Goal: Information Seeking & Learning: Learn about a topic

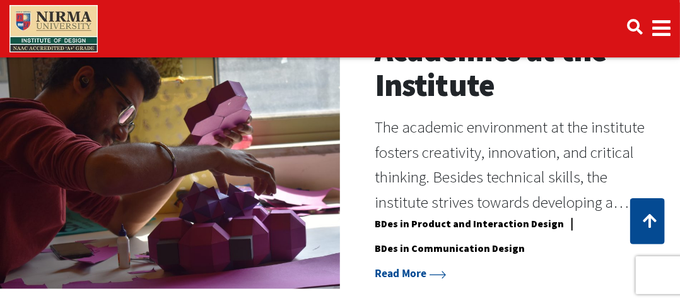
scroll to position [882, 0]
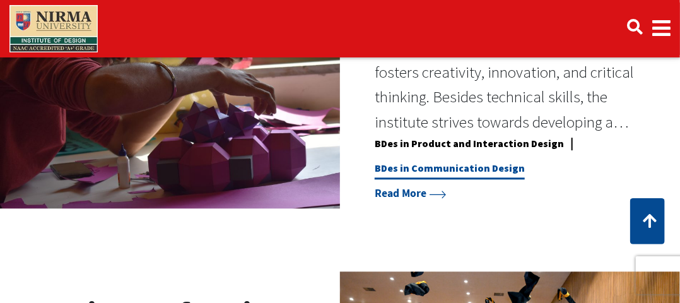
click at [469, 170] on link "BDes in Communication Design" at bounding box center [449, 170] width 150 height 18
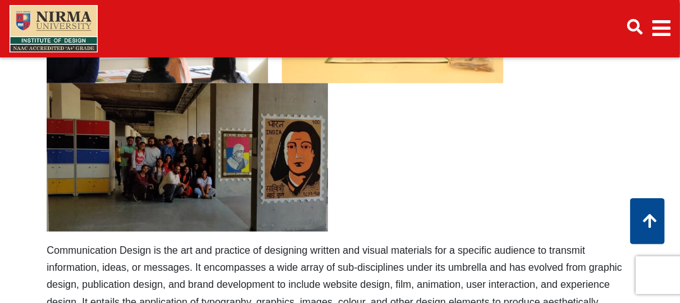
scroll to position [378, 0]
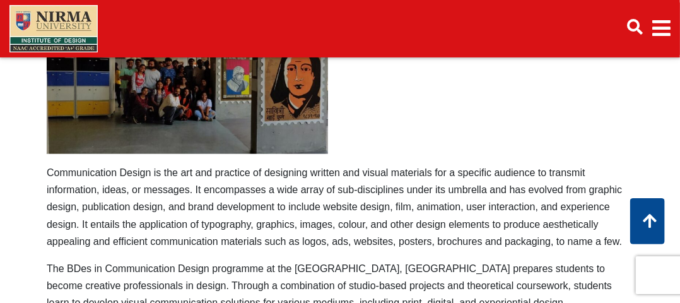
drag, startPoint x: 45, startPoint y: 172, endPoint x: 98, endPoint y: 241, distance: 86.9
click at [179, 246] on p "Communication Design is the art and practice of designing written and visual ma…" at bounding box center [340, 207] width 586 height 86
drag, startPoint x: 47, startPoint y: 171, endPoint x: 271, endPoint y: 236, distance: 233.8
click at [271, 236] on p "Communication Design is the art and practice of designing written and visual ma…" at bounding box center [340, 207] width 586 height 86
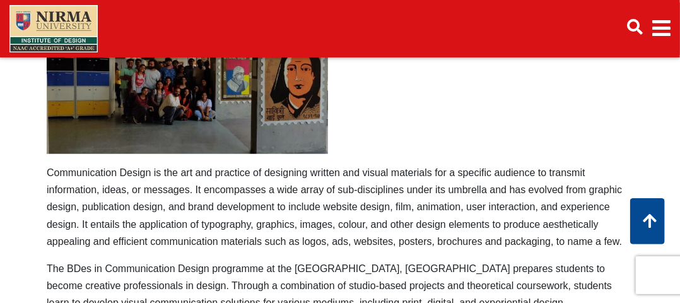
click at [261, 242] on p "Communication Design is the art and practice of designing written and visual ma…" at bounding box center [340, 207] width 586 height 86
drag, startPoint x: 59, startPoint y: 175, endPoint x: 299, endPoint y: 234, distance: 248.0
click at [274, 233] on p "Communication Design is the art and practice of designing written and visual ma…" at bounding box center [340, 207] width 586 height 86
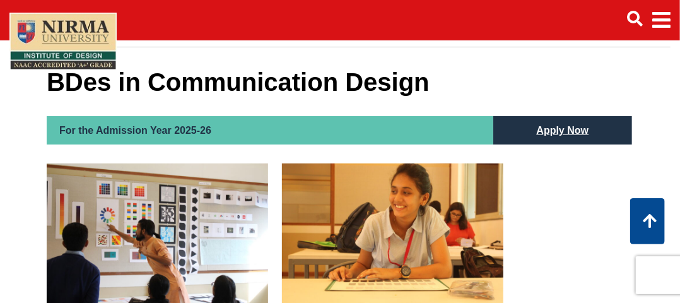
scroll to position [63, 0]
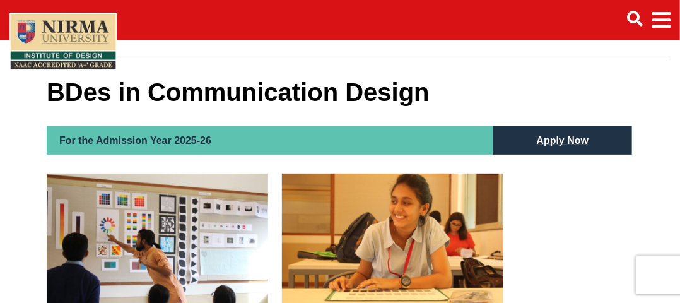
click at [187, 137] on h2 "For the Admission Year 2025-26" at bounding box center [270, 140] width 446 height 28
click at [661, 22] on span "Main navigation" at bounding box center [661, 20] width 18 height 35
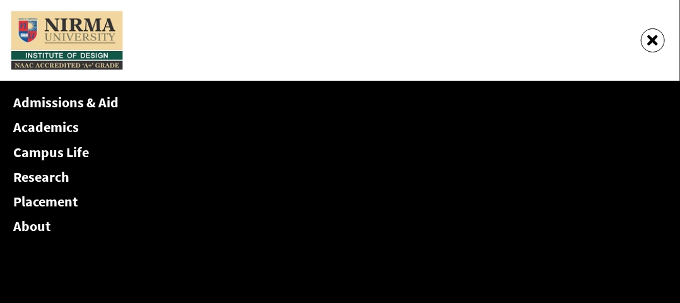
click at [286, 51] on div "Main navigation" at bounding box center [339, 40] width 659 height 61
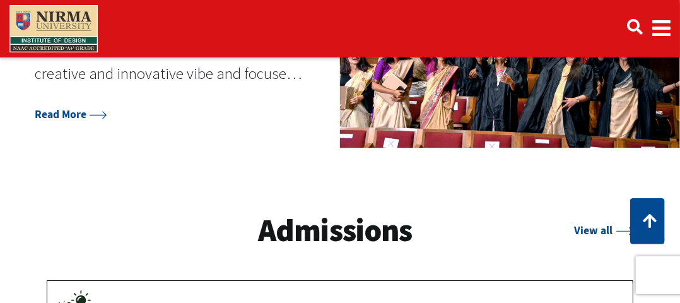
scroll to position [1261, 0]
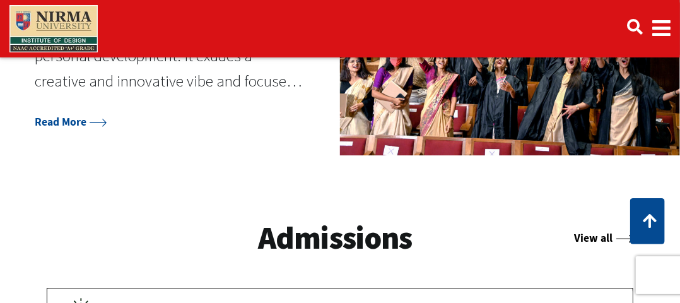
click at [597, 234] on link "View all" at bounding box center [603, 238] width 59 height 14
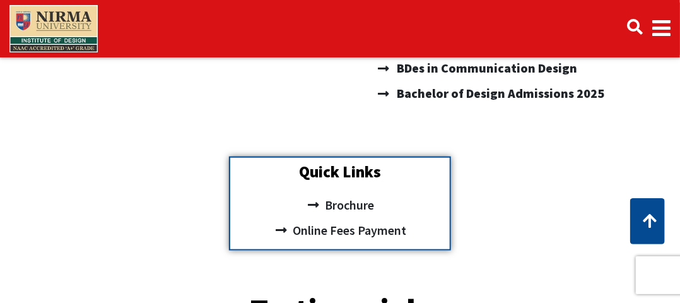
scroll to position [378, 0]
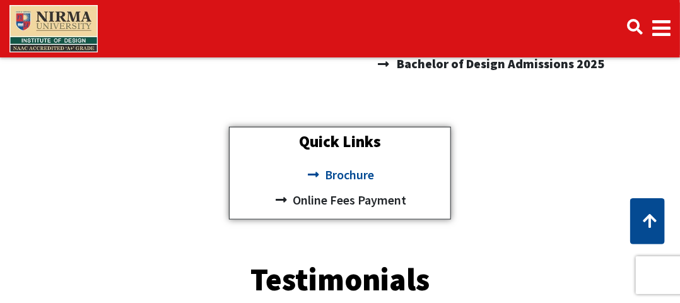
click at [355, 173] on span "Brochure" at bounding box center [347, 174] width 52 height 25
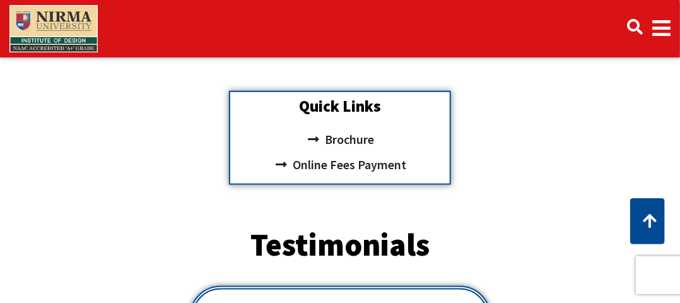
scroll to position [379, 0]
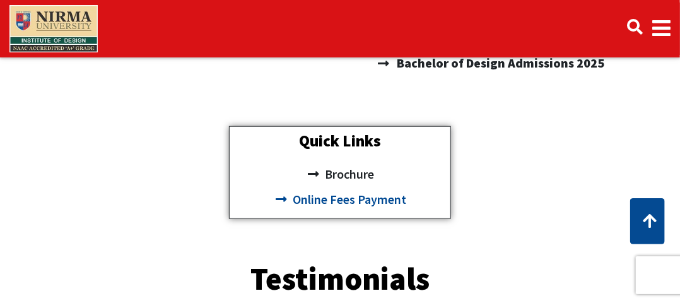
click at [376, 196] on span "Online Fees Payment" at bounding box center [347, 199] width 117 height 25
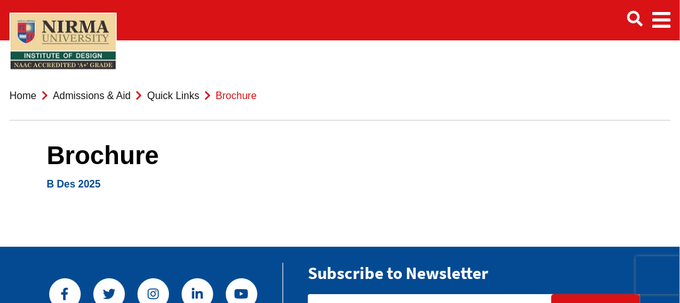
click at [86, 183] on link "B Des 2025" at bounding box center [74, 183] width 54 height 11
